Goal: Task Accomplishment & Management: Complete application form

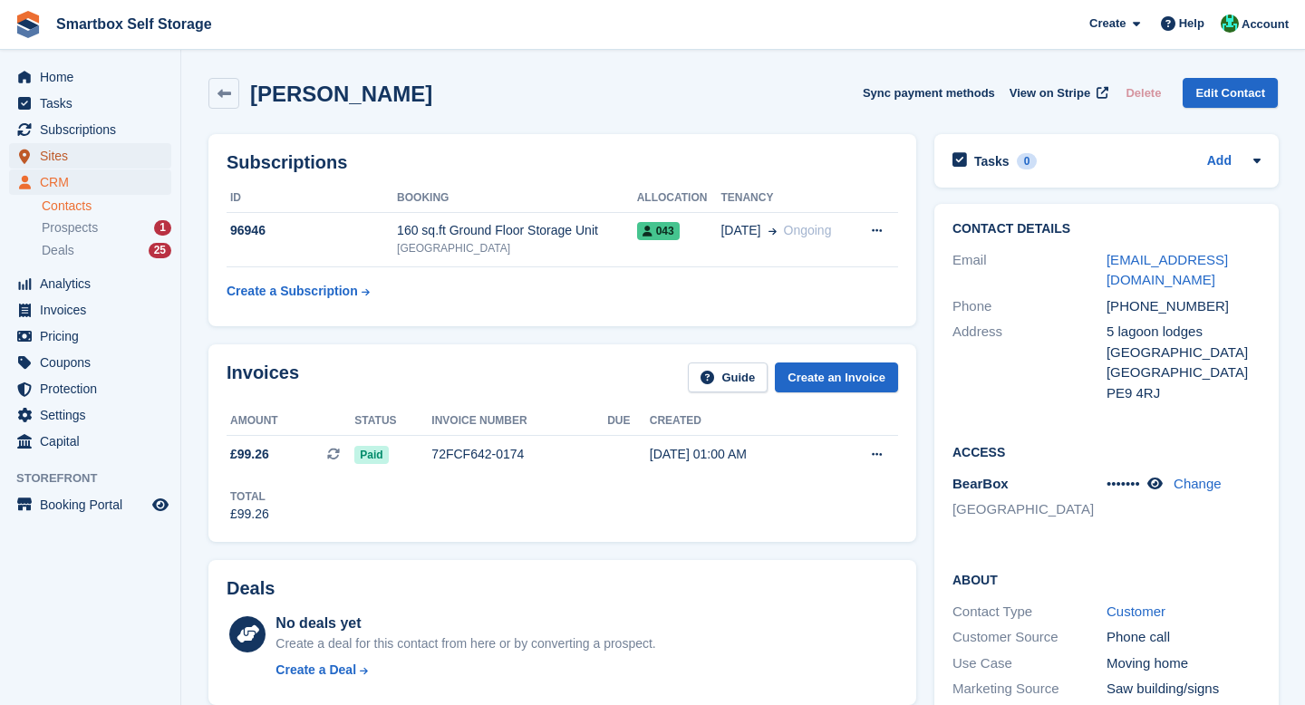
click at [108, 155] on span "Sites" at bounding box center [94, 155] width 109 height 25
click at [86, 187] on span "CRM" at bounding box center [94, 181] width 109 height 25
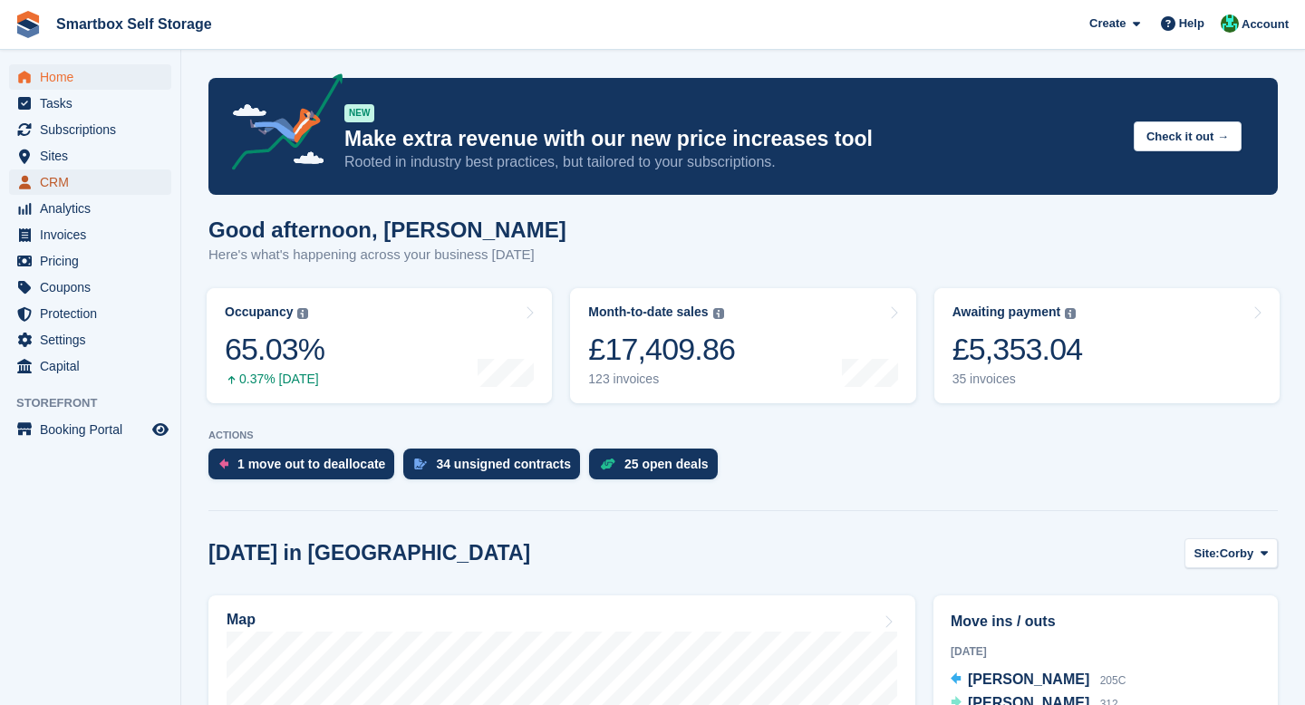
click at [66, 177] on span "CRM" at bounding box center [94, 181] width 109 height 25
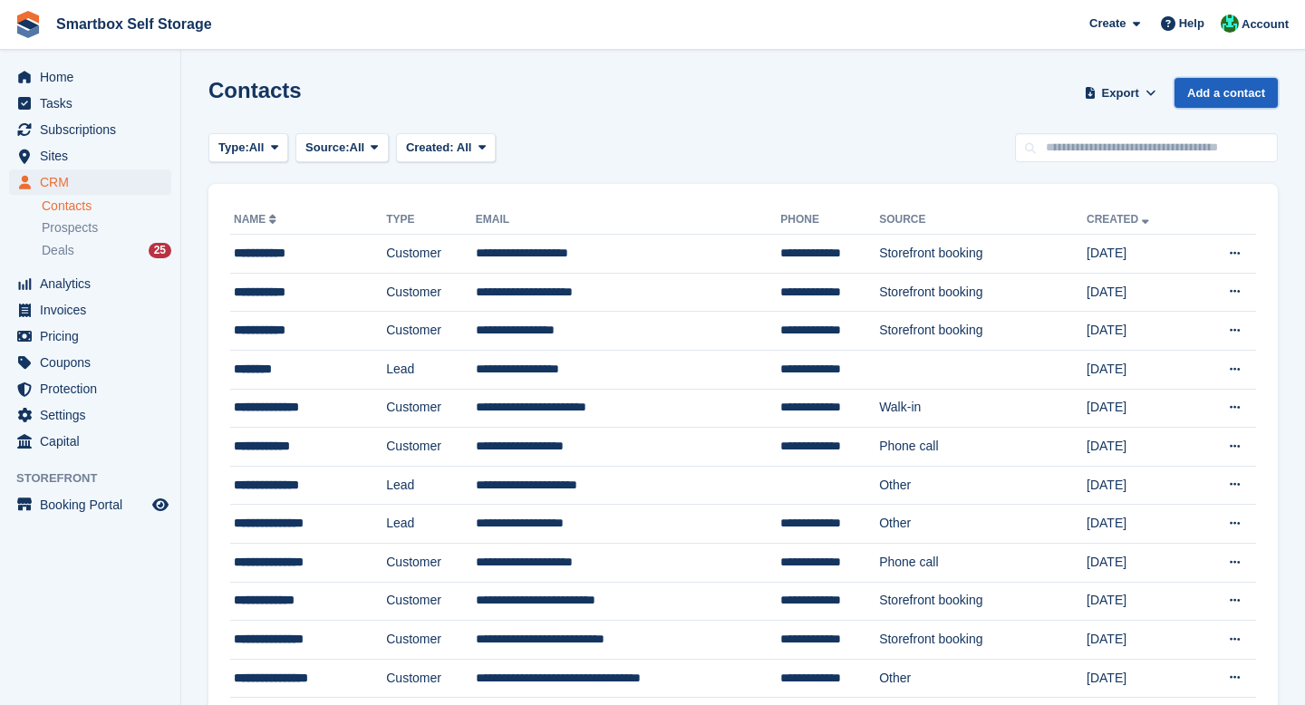
click at [1189, 92] on link "Add a contact" at bounding box center [1225, 93] width 103 height 30
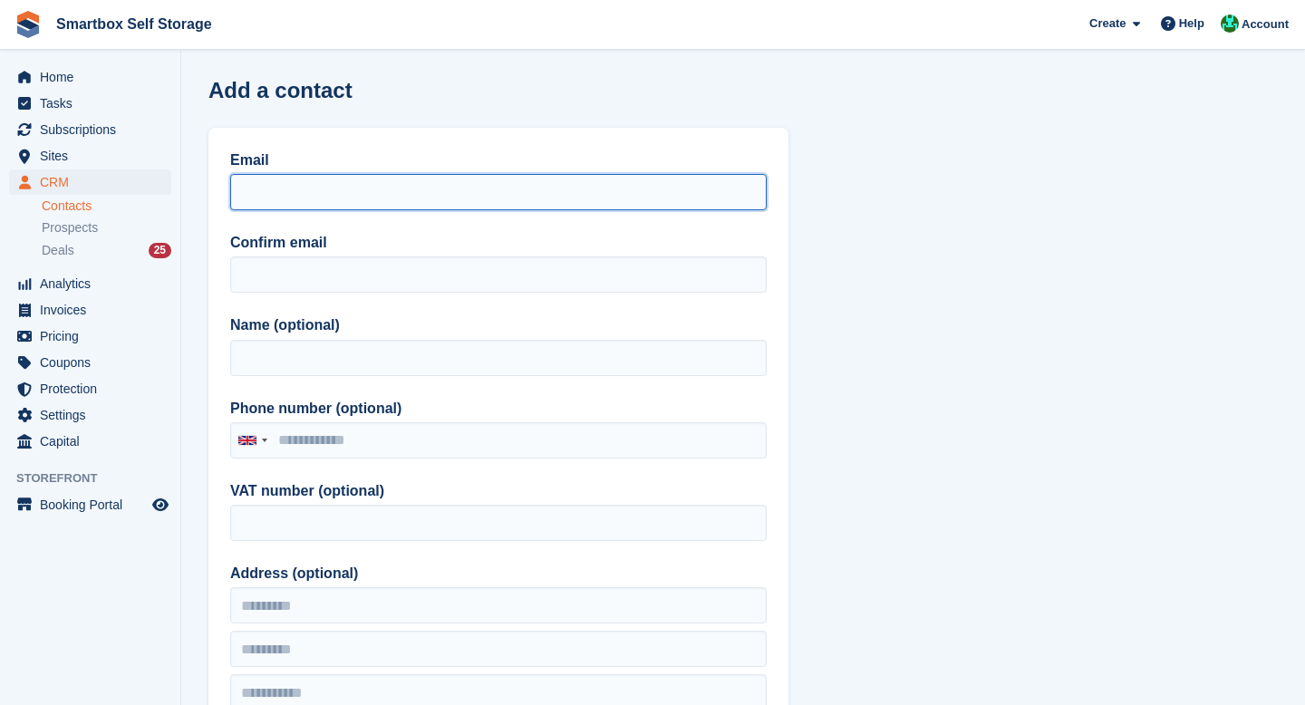
click at [304, 197] on input "Email" at bounding box center [498, 192] width 536 height 36
